Goal: Task Accomplishment & Management: Use online tool/utility

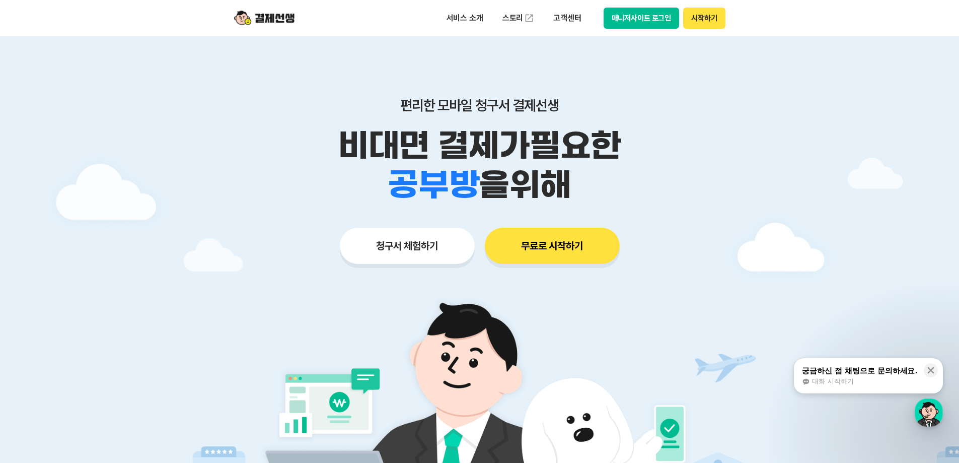
click at [418, 248] on button "청구서 체험하기" at bounding box center [407, 246] width 135 height 36
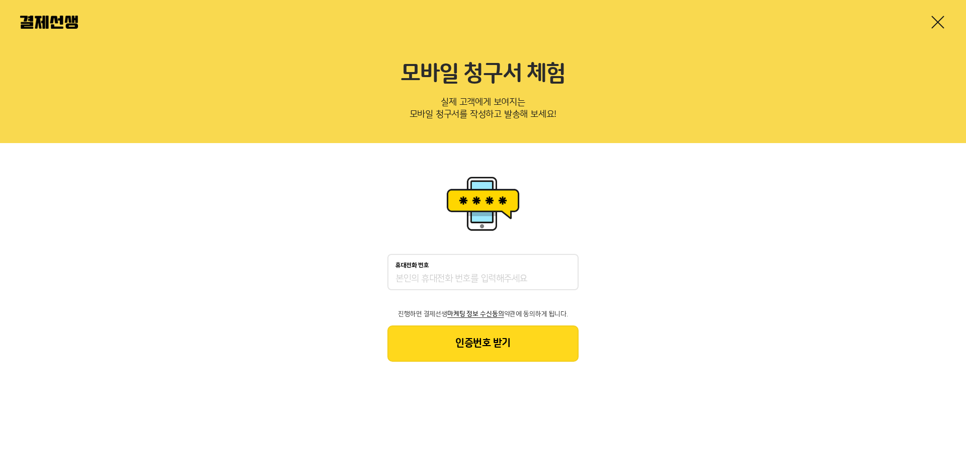
drag, startPoint x: 422, startPoint y: 242, endPoint x: 415, endPoint y: 240, distance: 8.0
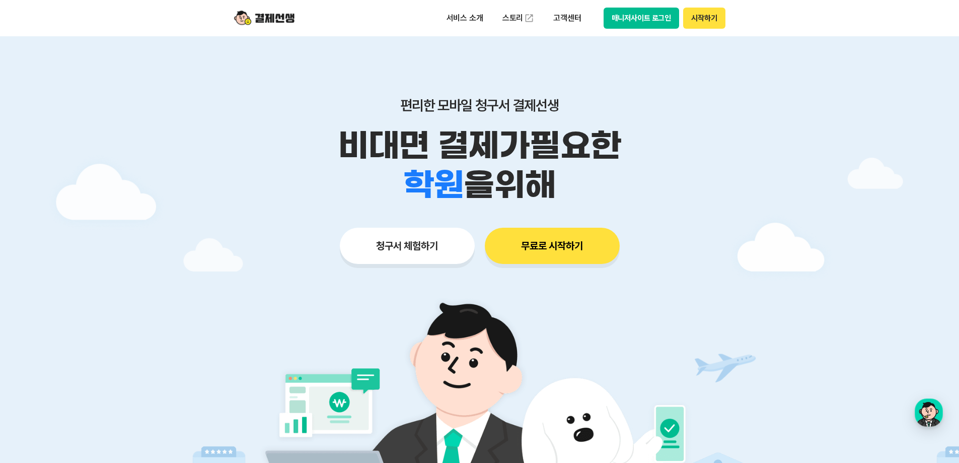
click at [637, 20] on button "매니저사이트 로그인" at bounding box center [642, 18] width 76 height 21
